Goal: Task Accomplishment & Management: Manage account settings

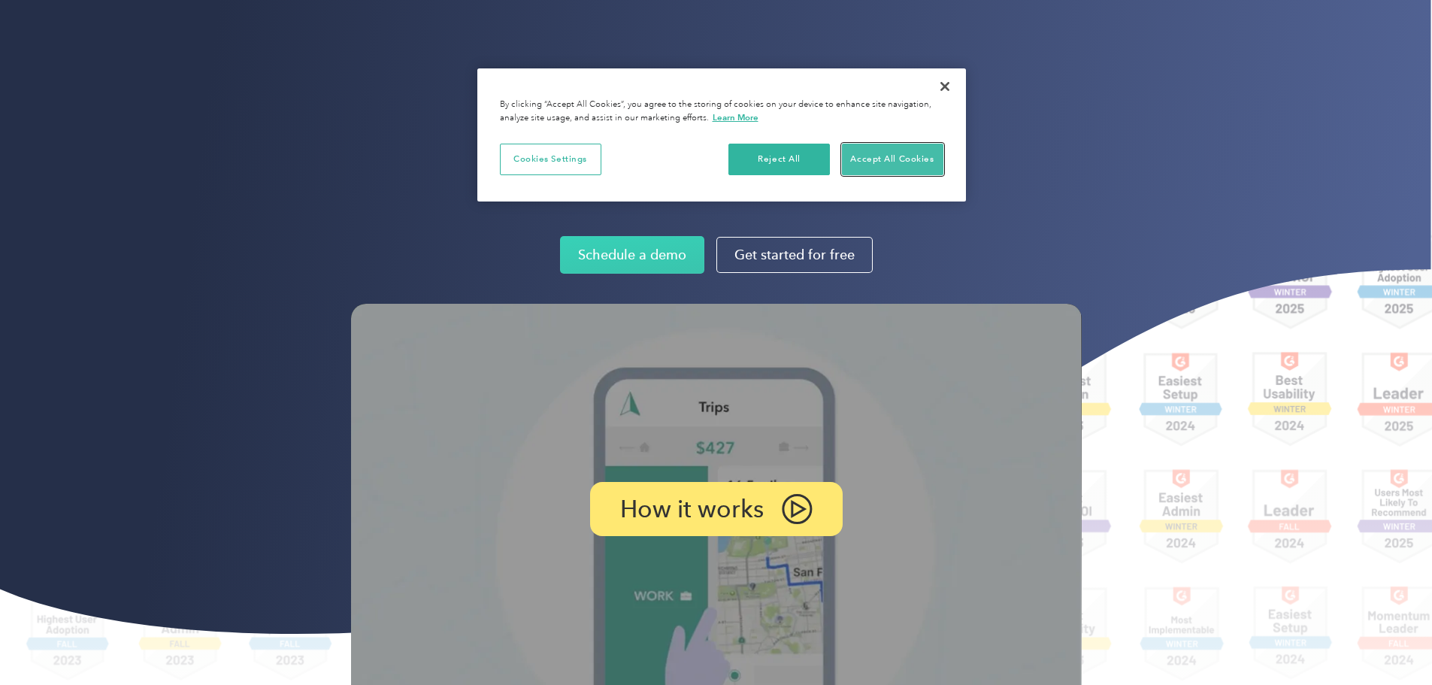
click at [885, 155] on button "Accept All Cookies" at bounding box center [892, 160] width 101 height 32
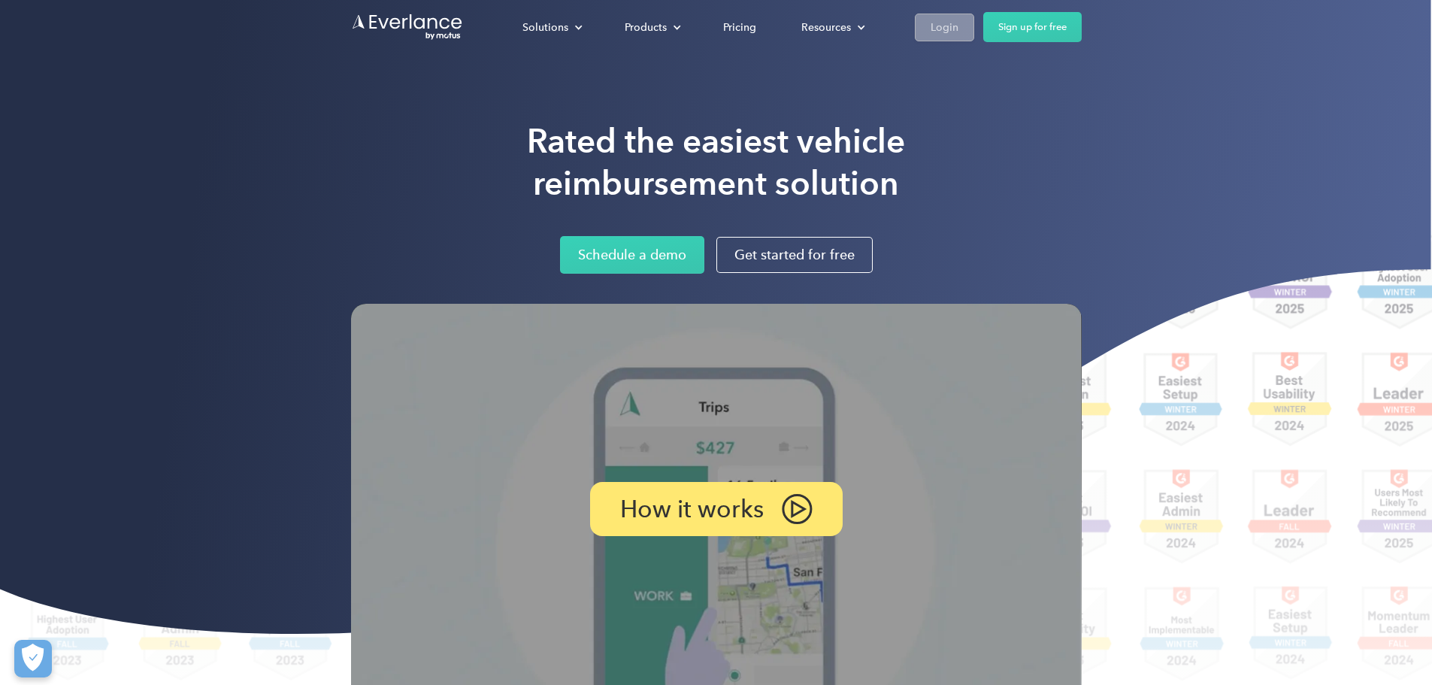
click at [958, 23] on div "Login" at bounding box center [944, 27] width 28 height 19
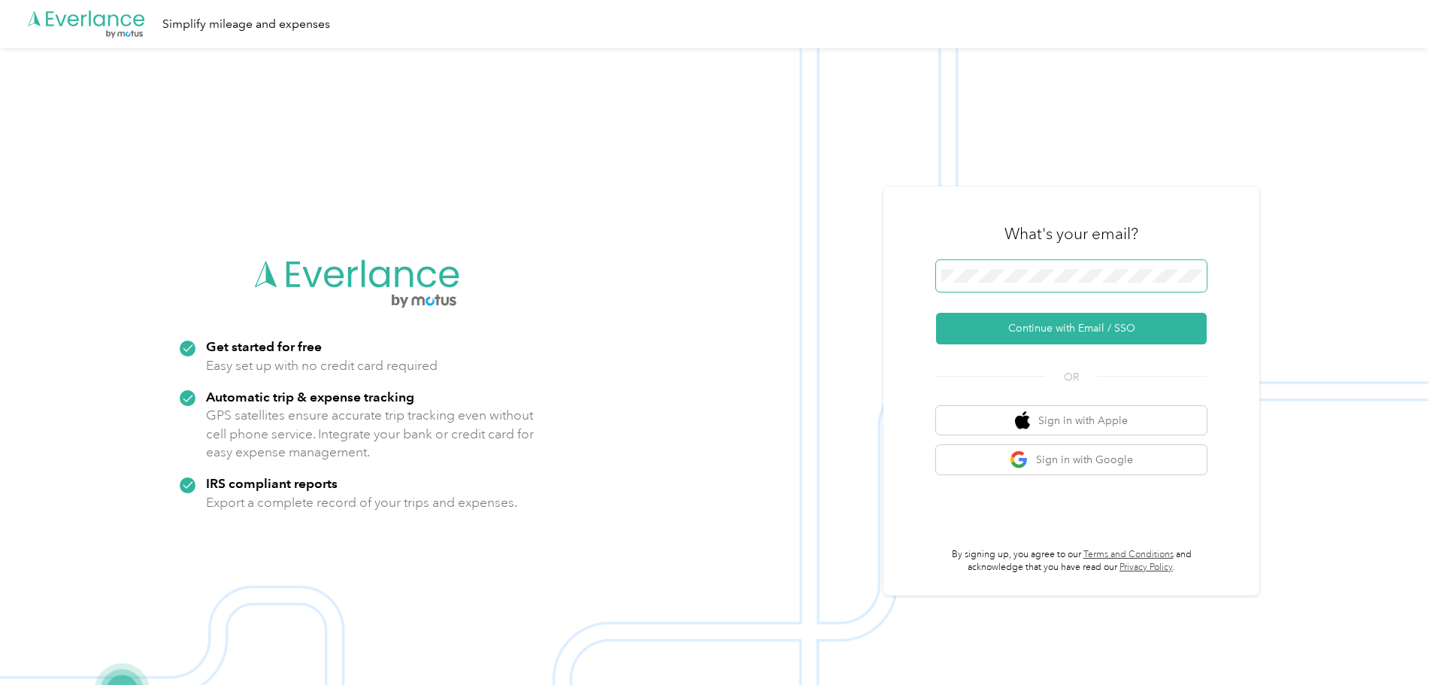
click at [1201, 279] on div at bounding box center [1201, 279] width 0 height 0
click at [1024, 267] on span at bounding box center [1071, 276] width 271 height 32
click at [1011, 337] on button "Continue with Email / SSO" at bounding box center [1071, 329] width 271 height 32
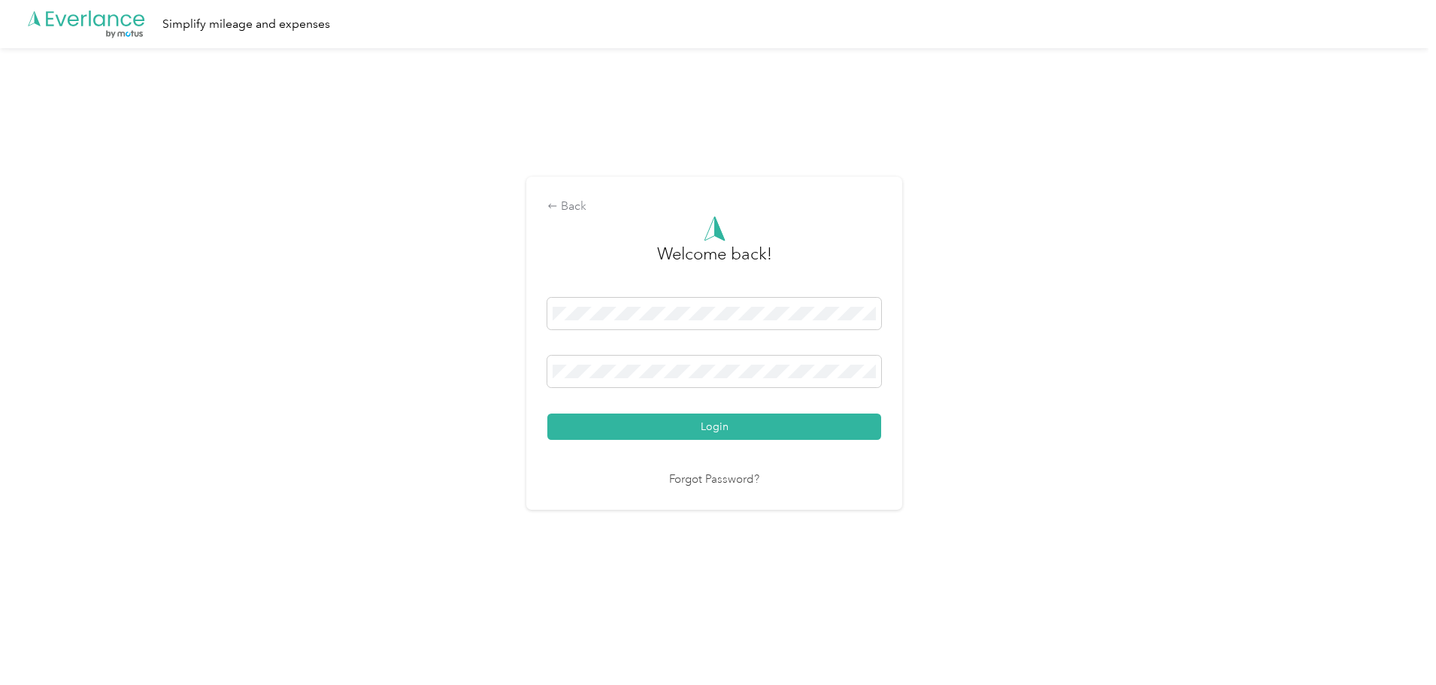
click at [717, 475] on link "Forgot Password?" at bounding box center [714, 479] width 90 height 17
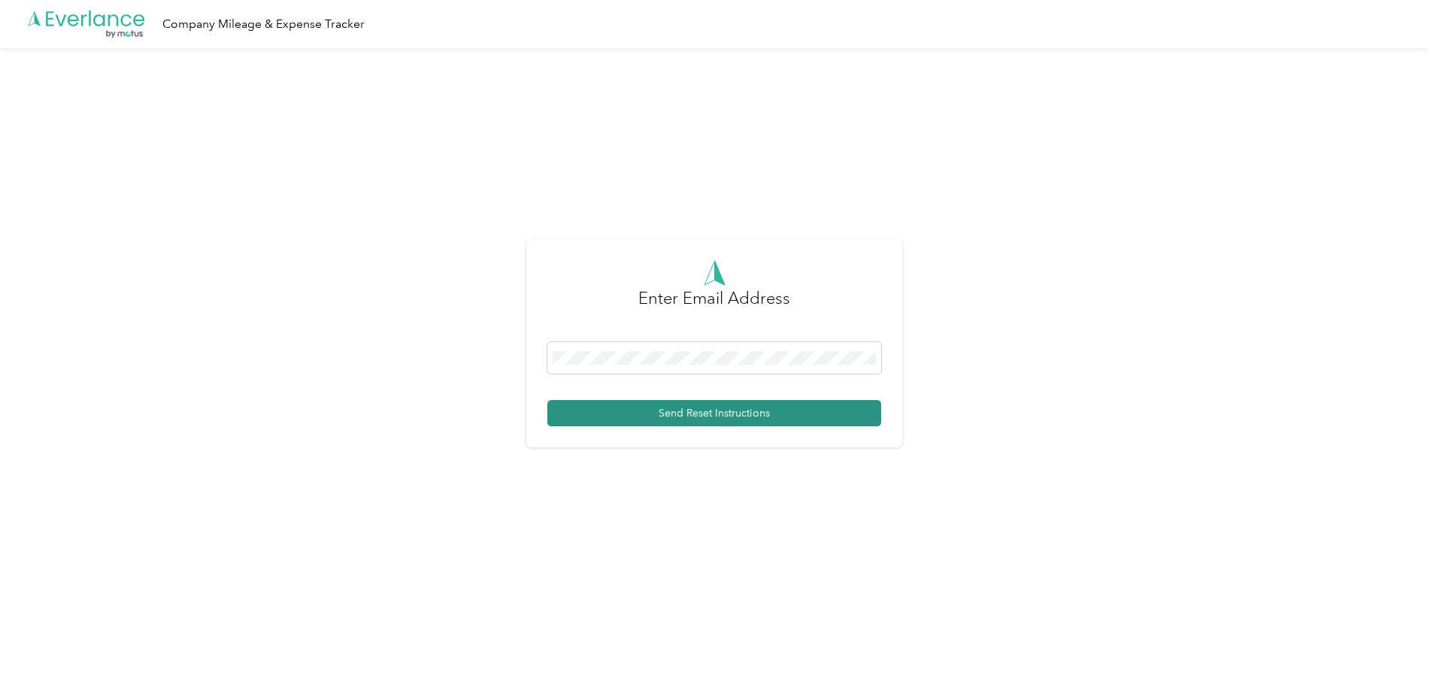
click at [766, 411] on button "Send Reset Instructions" at bounding box center [714, 413] width 334 height 26
